Goal: Book appointment/travel/reservation

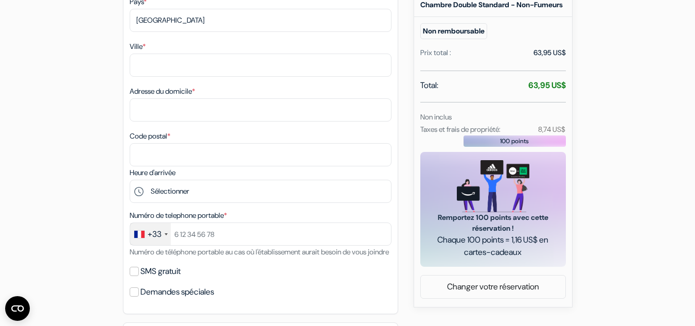
scroll to position [310, 0]
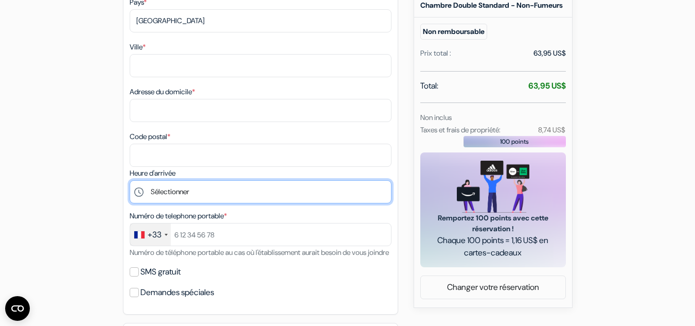
click at [251, 185] on select "Sélectionner 14:00 15:00 16:00 17:00 18:00 19:00 20:00 21:00 22:00 23:00 0:00" at bounding box center [261, 191] width 262 height 23
select select "0"
click at [130, 180] on select "Sélectionner 14:00 15:00 16:00 17:00 18:00 19:00 20:00 21:00 22:00 23:00 0:00" at bounding box center [261, 191] width 262 height 23
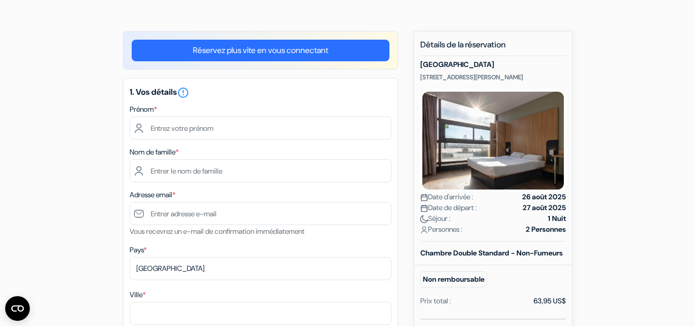
scroll to position [34, 0]
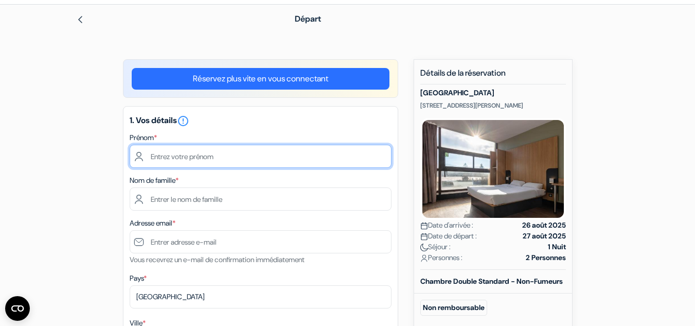
click at [208, 160] on input "text" at bounding box center [261, 156] width 262 height 23
type input "[PERSON_NAME]"
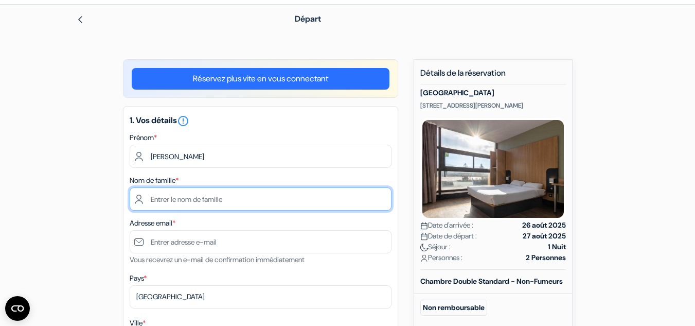
click at [180, 195] on input "text" at bounding box center [261, 198] width 262 height 23
type input "[PERSON_NAME] DJOUMESSI"
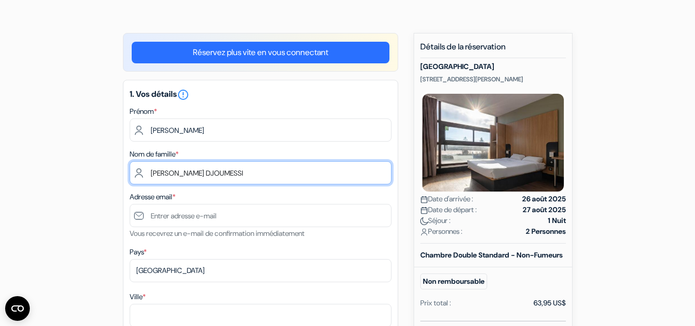
scroll to position [62, 0]
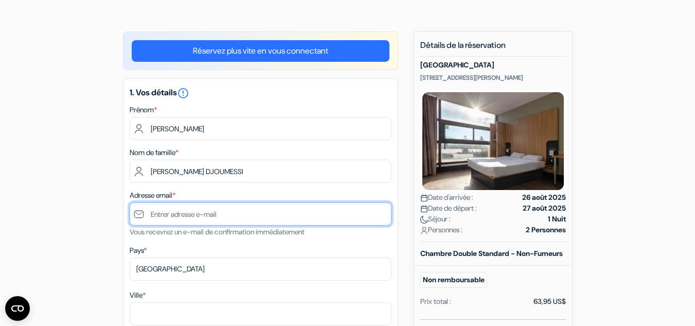
click at [190, 217] on input "text" at bounding box center [261, 213] width 262 height 23
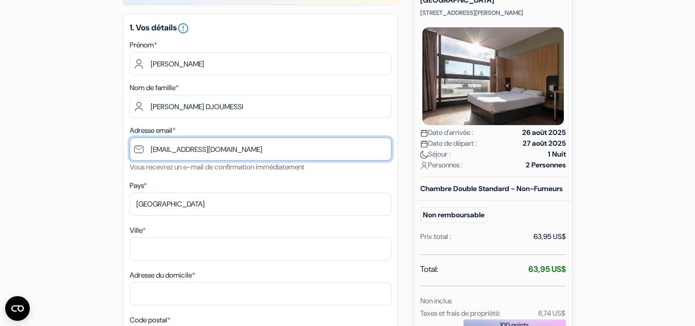
scroll to position [128, 0]
type input "[EMAIL_ADDRESS][DOMAIN_NAME]"
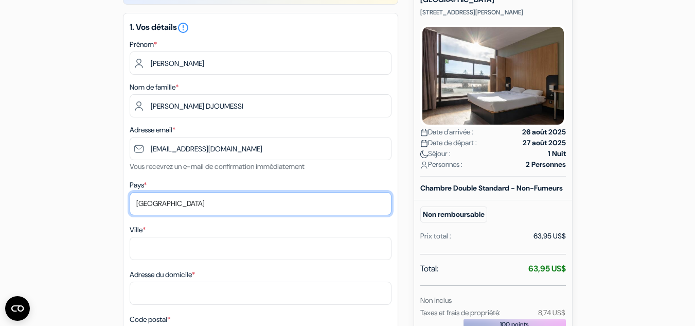
click at [146, 206] on select "Selectionner le pays Abkhazie [GEOGRAPHIC_DATA] [GEOGRAPHIC_DATA] [GEOGRAPHIC_D…" at bounding box center [261, 203] width 262 height 23
select select "fr"
click at [130, 192] on select "Selectionner le pays Abkhazie [GEOGRAPHIC_DATA] [GEOGRAPHIC_DATA] [GEOGRAPHIC_D…" at bounding box center [261, 203] width 262 height 23
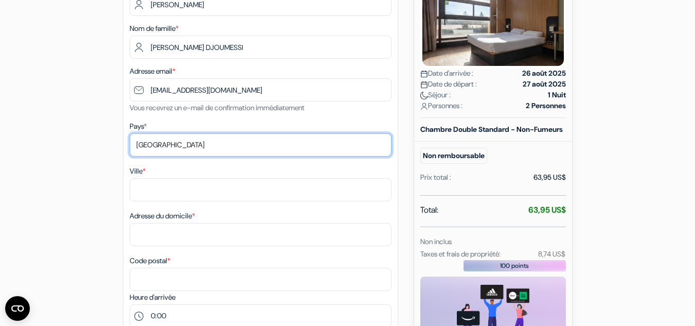
scroll to position [239, 0]
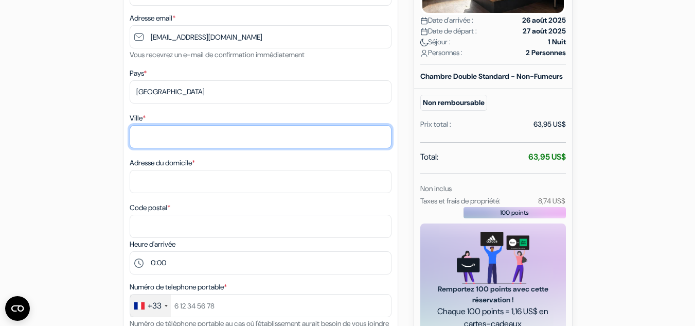
click at [150, 140] on input "Ville *" at bounding box center [261, 136] width 262 height 23
click at [170, 131] on input "Ville *" at bounding box center [261, 136] width 262 height 23
type input "[GEOGRAPHIC_DATA]"
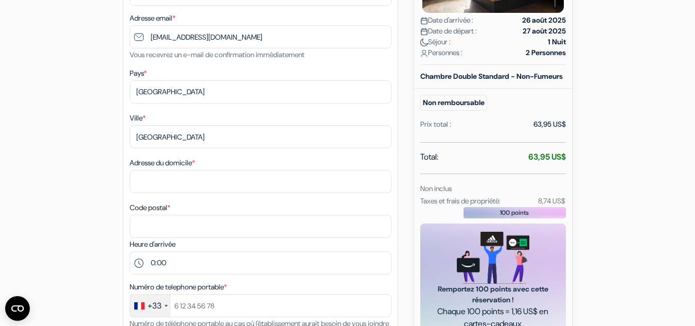
click at [66, 150] on div "add_box [GEOGRAPHIC_DATA] [STREET_ADDRESS][PERSON_NAME] Détails de l'établissem…" at bounding box center [348, 315] width 586 height 922
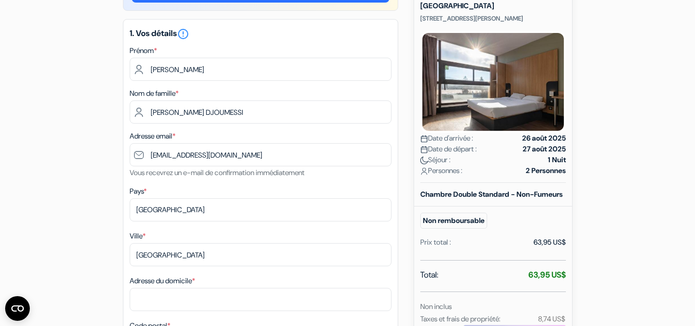
scroll to position [138, 0]
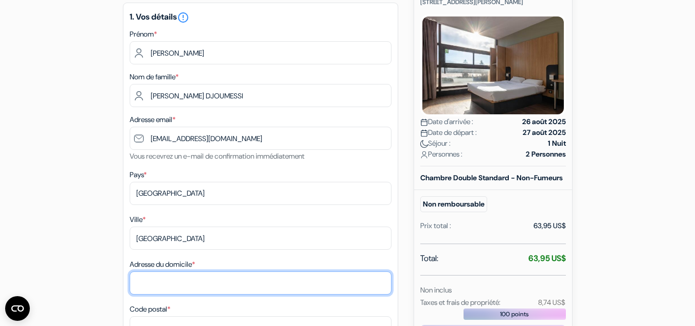
click at [155, 282] on input "Adresse du domicile *" at bounding box center [261, 282] width 262 height 23
type input "[STREET_ADDRESS][PERSON_NAME]"
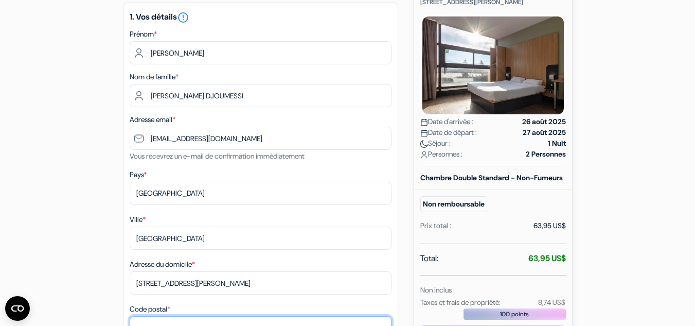
type input "38000"
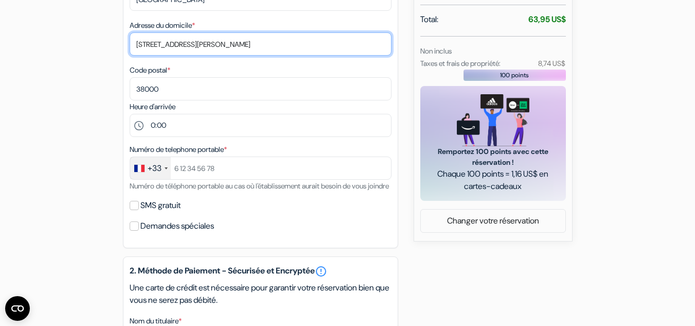
scroll to position [377, 0]
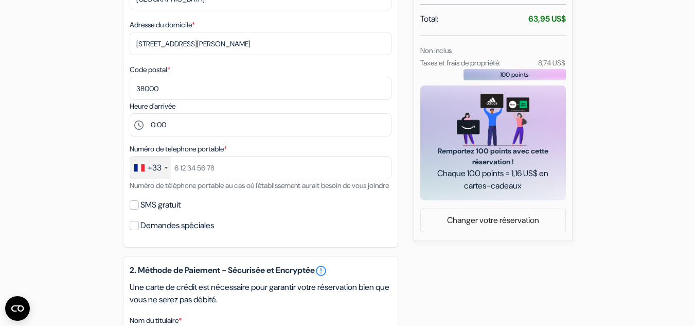
click at [167, 173] on div "+33" at bounding box center [150, 167] width 41 height 22
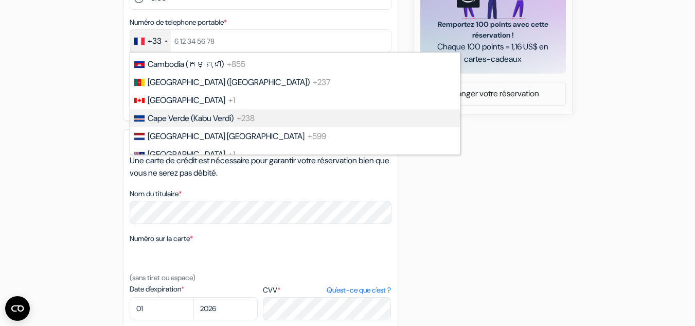
scroll to position [723, 0]
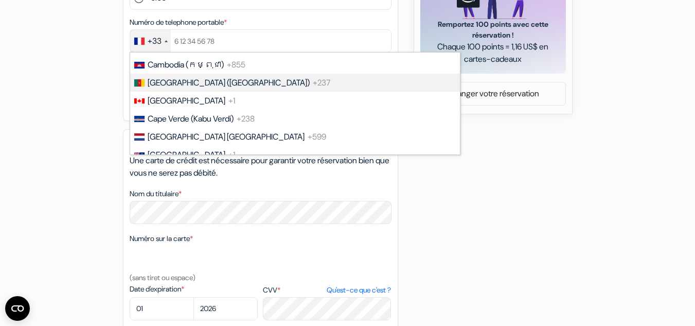
click at [224, 83] on span "[GEOGRAPHIC_DATA] ([GEOGRAPHIC_DATA])" at bounding box center [229, 82] width 162 height 11
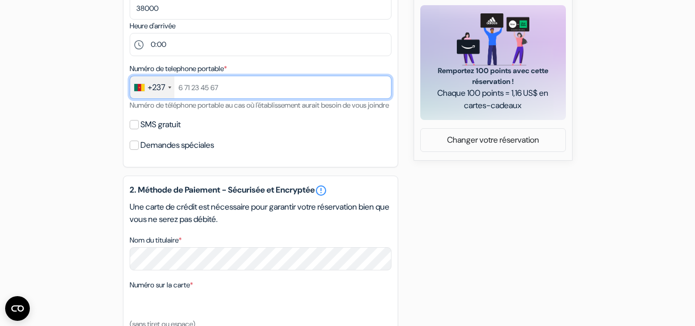
scroll to position [454, 0]
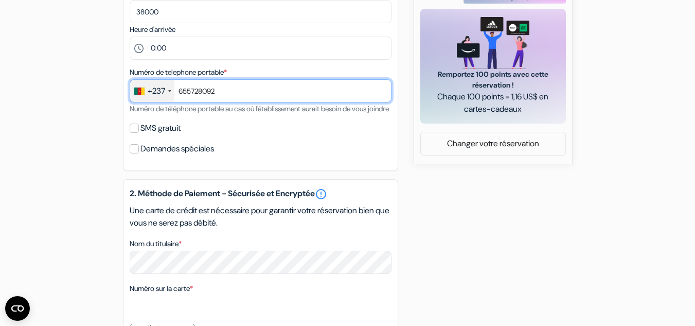
type input "655728092"
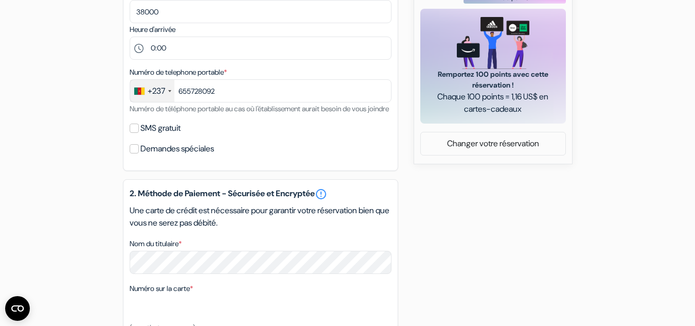
click at [292, 115] on div "Numéro de telephone portable * +237 [GEOGRAPHIC_DATA] +33 [GEOGRAPHIC_DATA] +44…" at bounding box center [261, 90] width 262 height 49
click at [135, 133] on input "SMS gratuit" at bounding box center [134, 127] width 9 height 9
checkbox input "true"
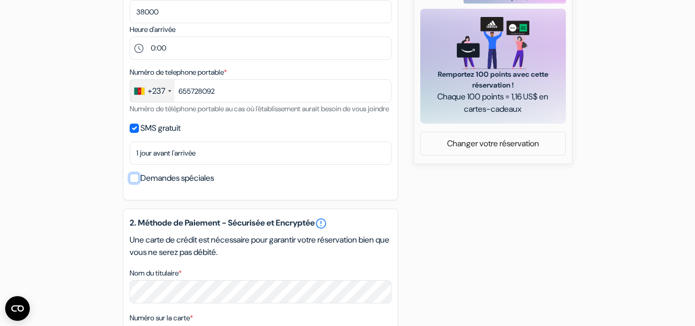
click at [137, 183] on input "Demandes spéciales" at bounding box center [134, 177] width 9 height 9
checkbox input "true"
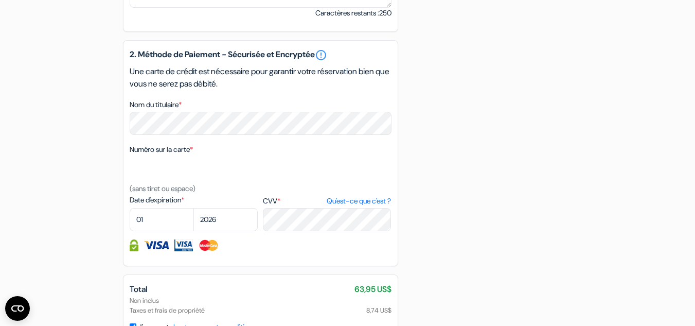
scroll to position [664, 0]
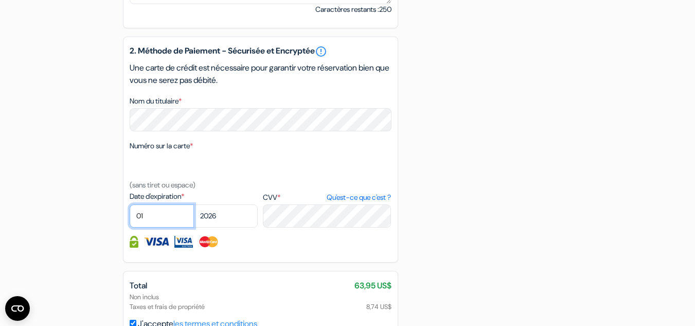
click at [174, 223] on select "01 02 03 04 05 06 07 08 09 10 11 12" at bounding box center [162, 215] width 64 height 23
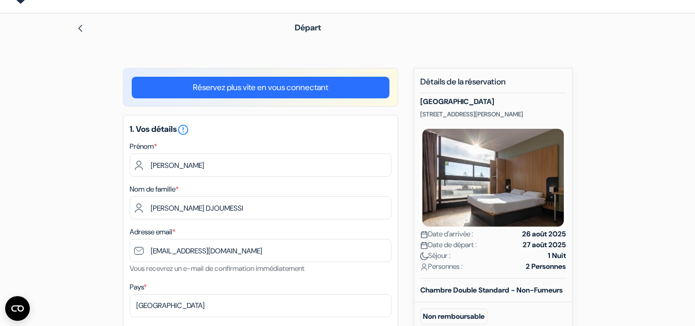
scroll to position [31, 0]
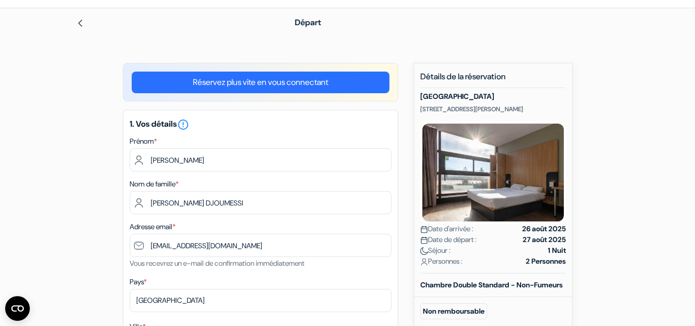
drag, startPoint x: 421, startPoint y: 93, endPoint x: 558, endPoint y: 95, distance: 136.3
click at [558, 95] on h5 "[GEOGRAPHIC_DATA]" at bounding box center [493, 96] width 146 height 9
copy h5 "[GEOGRAPHIC_DATA]"
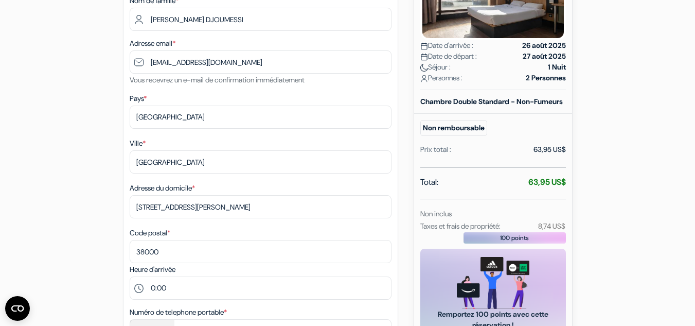
scroll to position [69, 0]
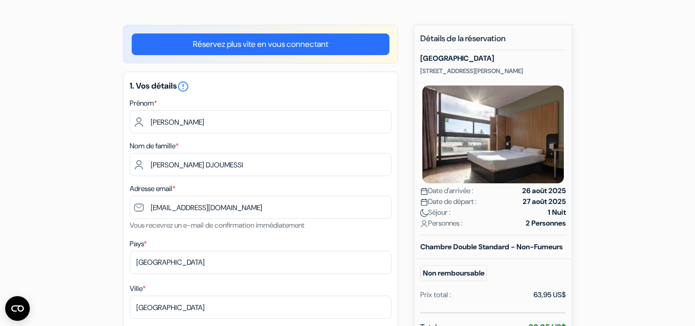
drag, startPoint x: 420, startPoint y: 71, endPoint x: 599, endPoint y: 70, distance: 178.5
copy p "[STREET_ADDRESS][PERSON_NAME]"
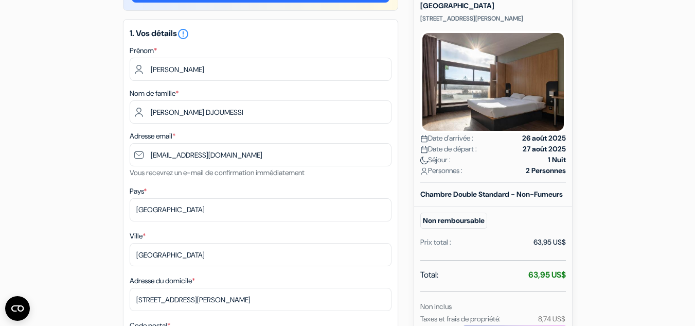
scroll to position [123, 0]
